Goal: Find specific page/section: Find specific page/section

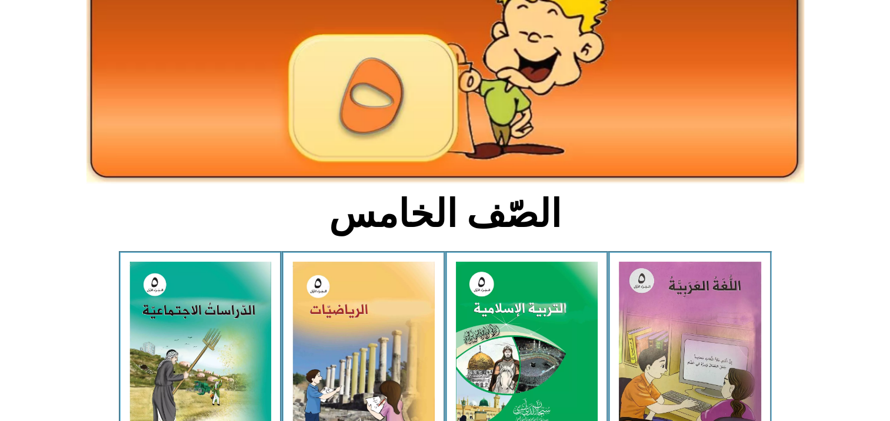
scroll to position [118, 0]
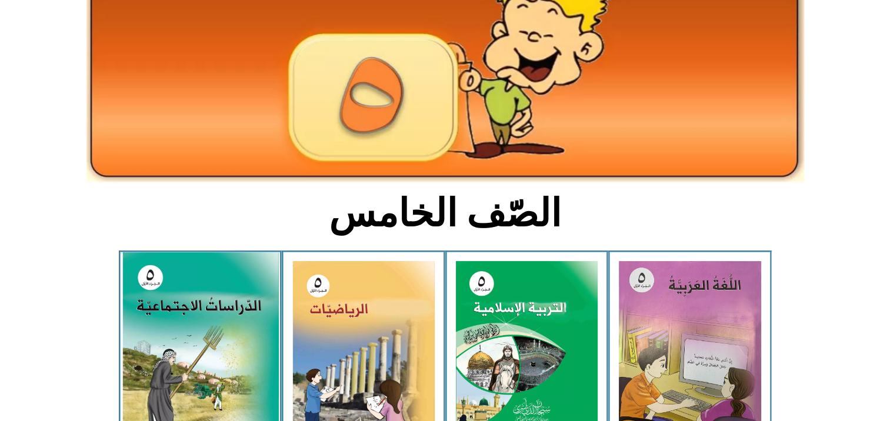
click at [226, 318] on img at bounding box center [200, 348] width 156 height 193
click at [226, 328] on img at bounding box center [200, 348] width 156 height 193
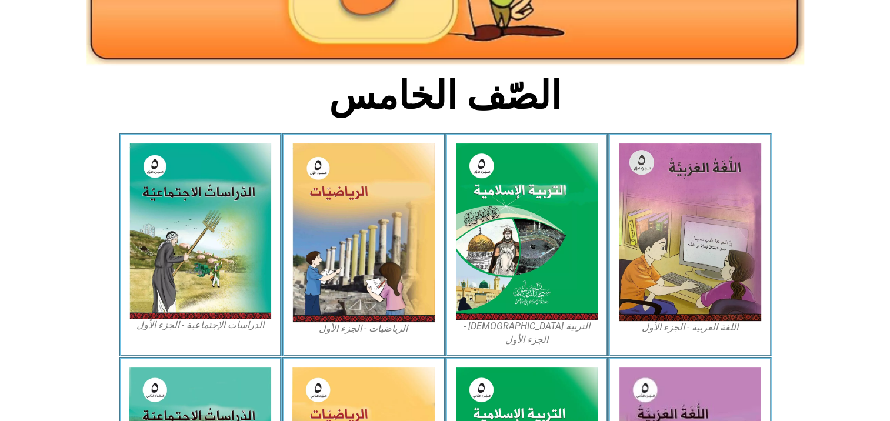
scroll to position [259, 0]
